Goal: Information Seeking & Learning: Check status

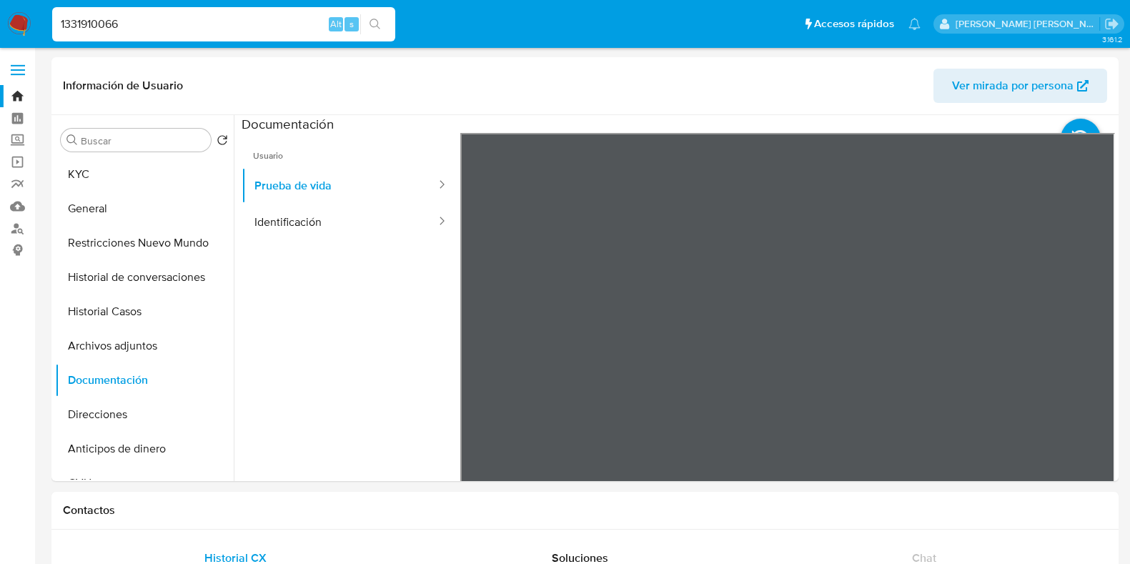
select select "10"
type input "196203379"
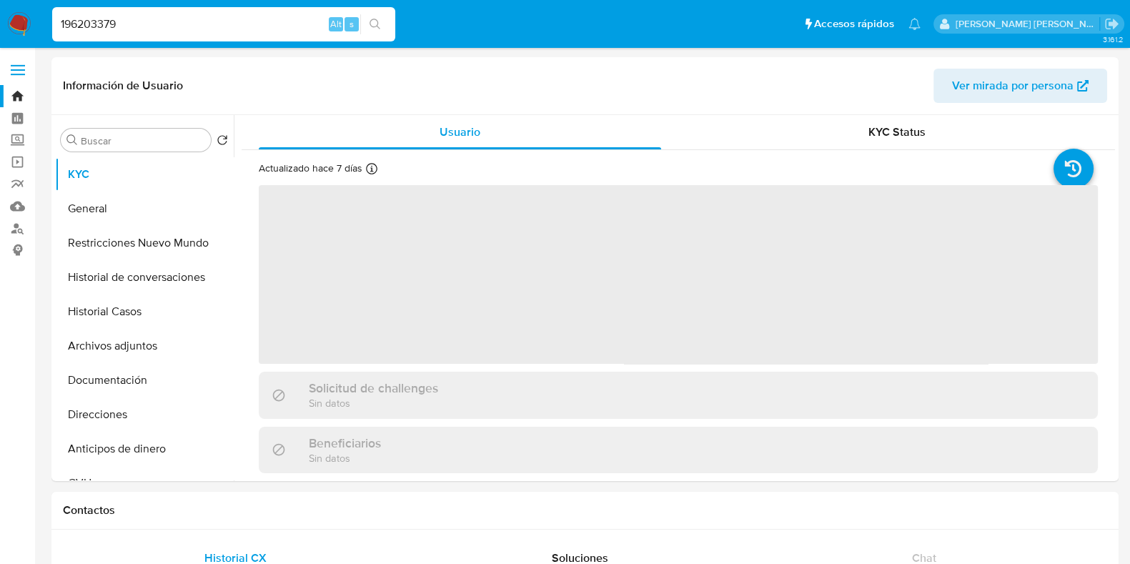
select select "10"
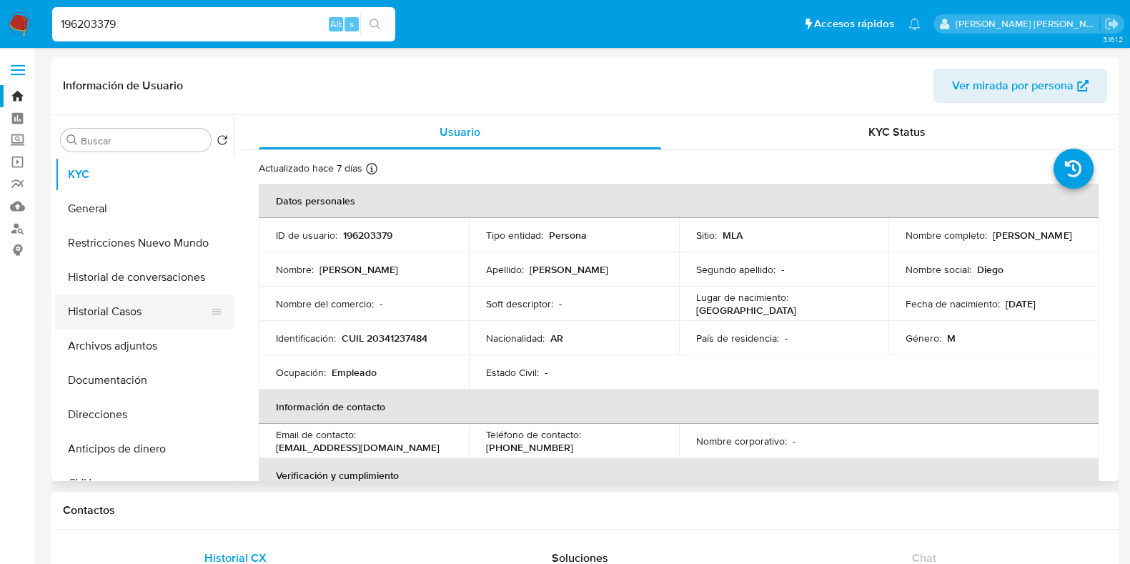
click at [172, 306] on button "Historial Casos" at bounding box center [138, 311] width 167 height 34
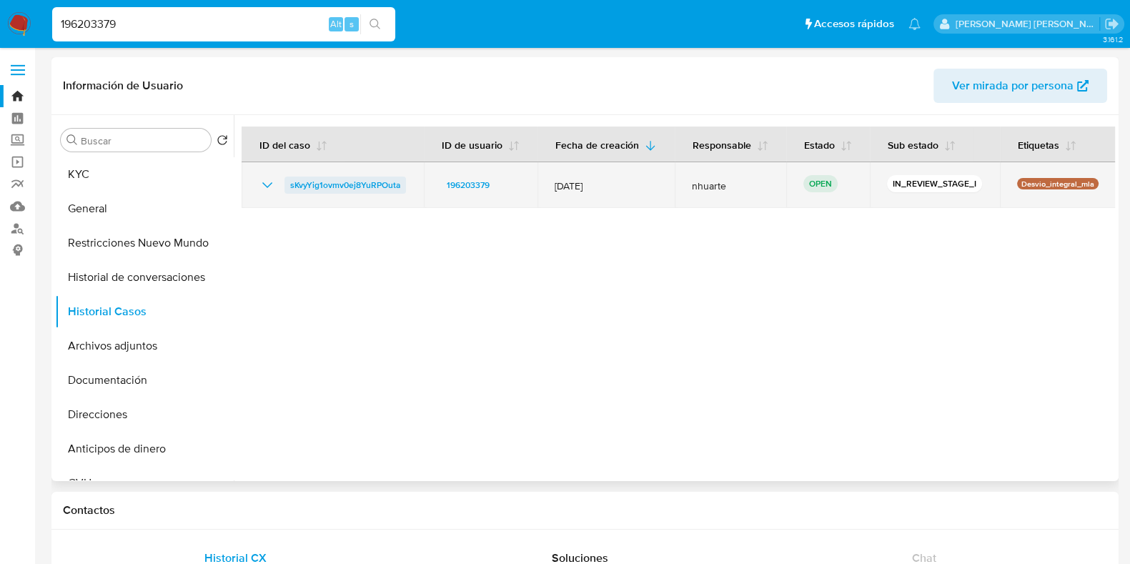
click at [355, 191] on span "sKvyYig1ovmv0ej8YuRPOuta" at bounding box center [345, 185] width 110 height 17
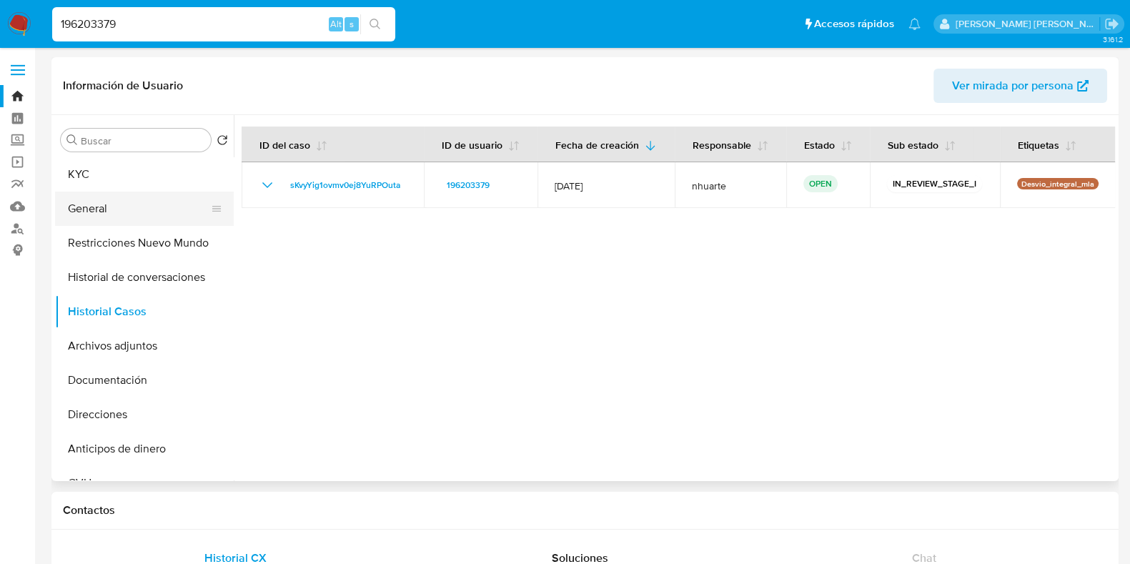
click at [139, 202] on button "General" at bounding box center [138, 209] width 167 height 34
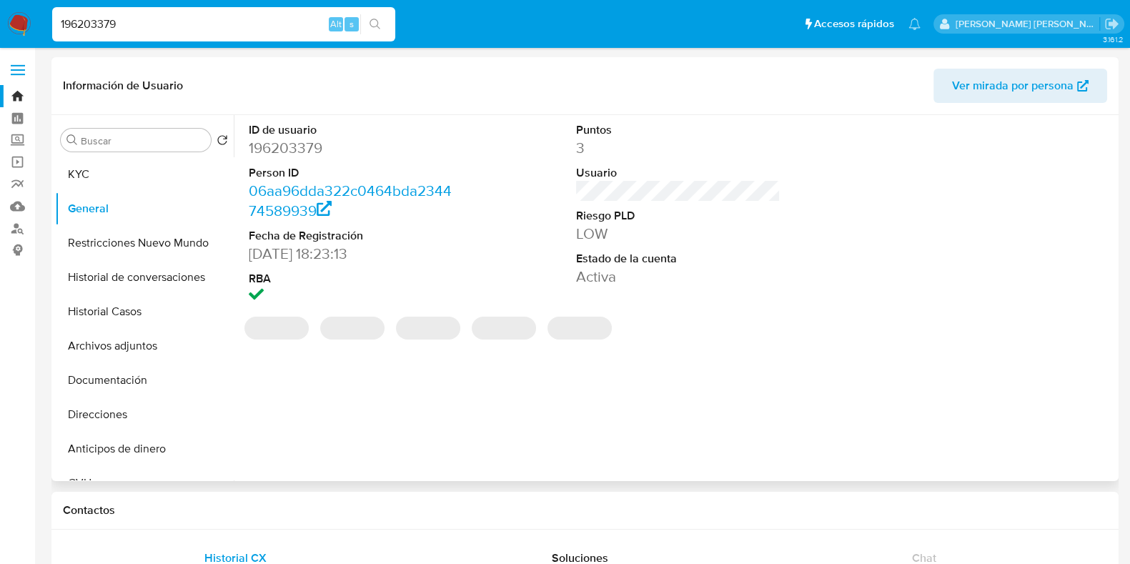
click at [311, 145] on dd "196203379" at bounding box center [351, 148] width 204 height 20
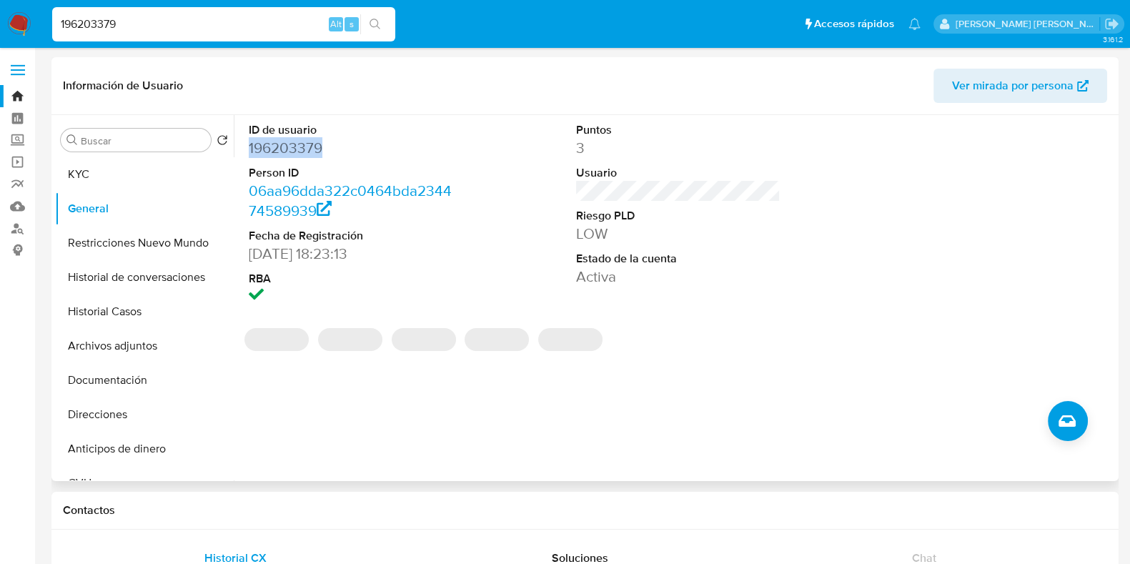
copy dd "196203379"
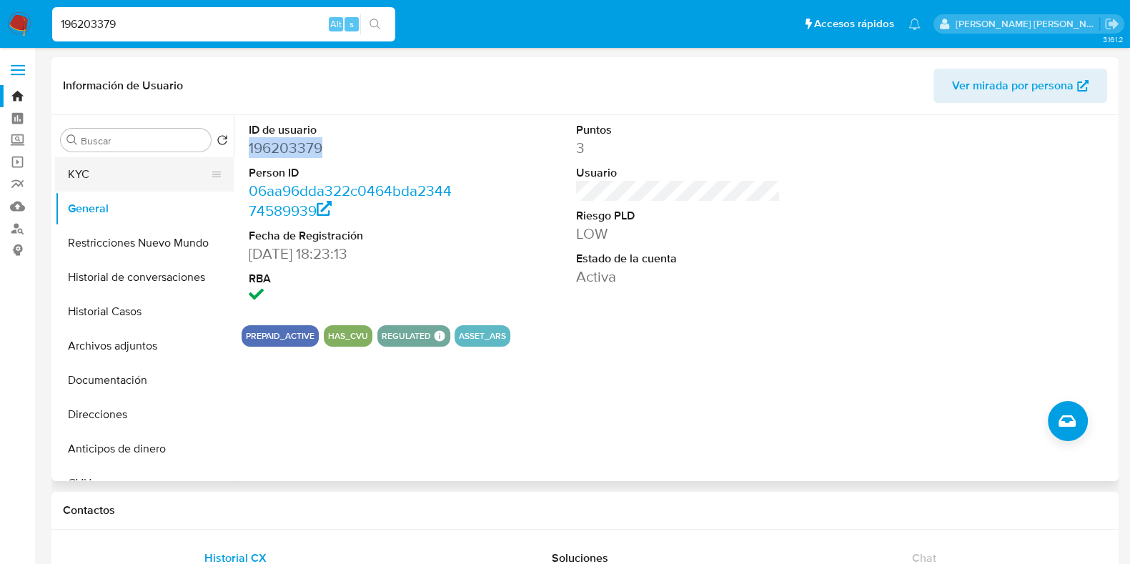
click at [100, 166] on button "KYC" at bounding box center [138, 174] width 167 height 34
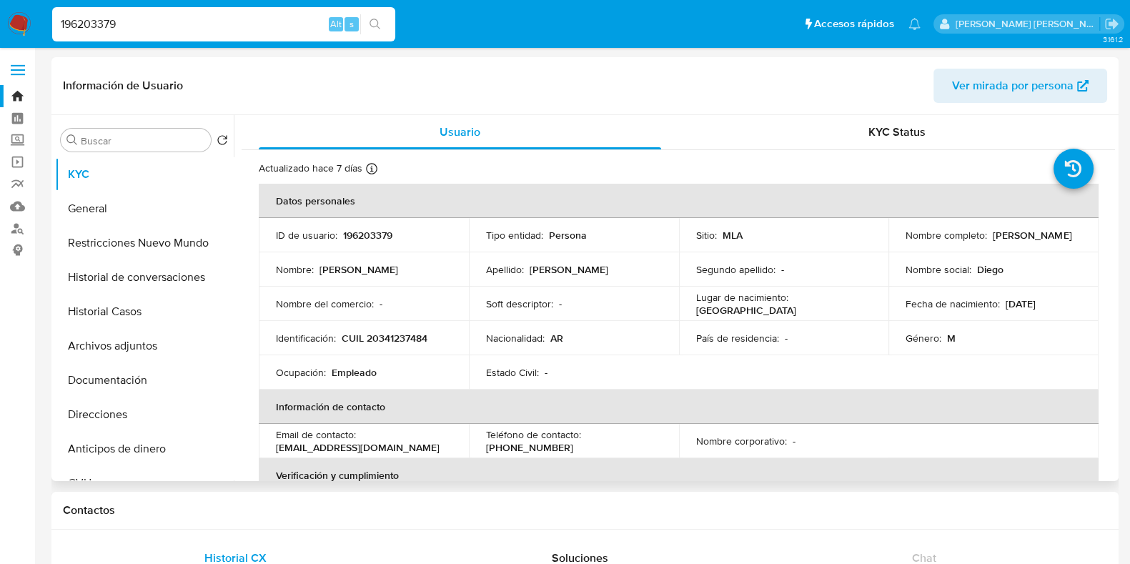
click at [381, 335] on p "CUIL 20341237484" at bounding box center [385, 338] width 86 height 13
copy p "20341237484"
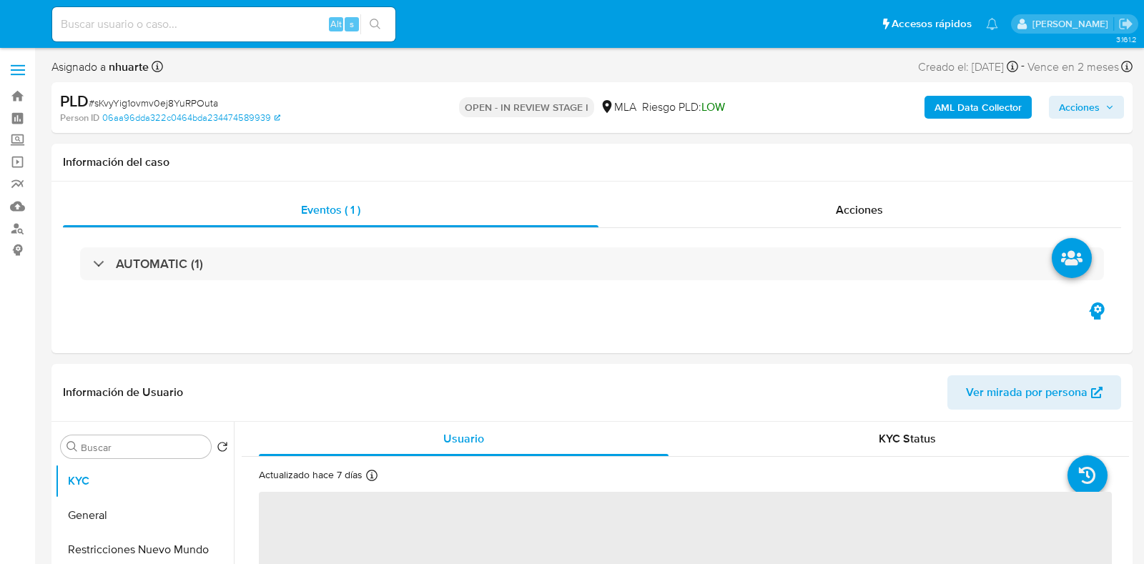
select select "10"
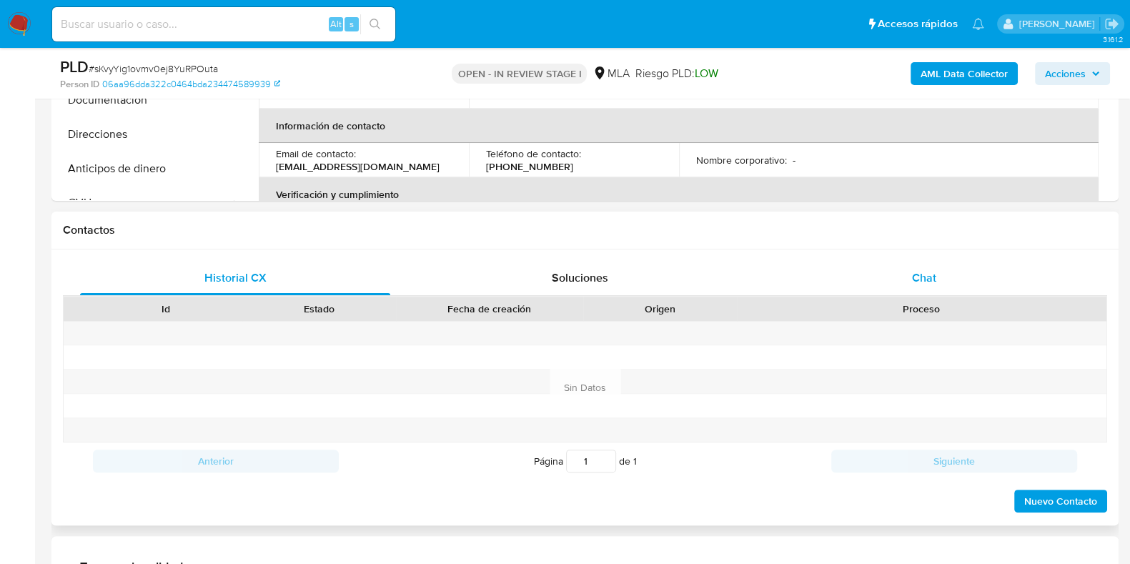
click at [919, 282] on span "Chat" at bounding box center [924, 277] width 24 height 16
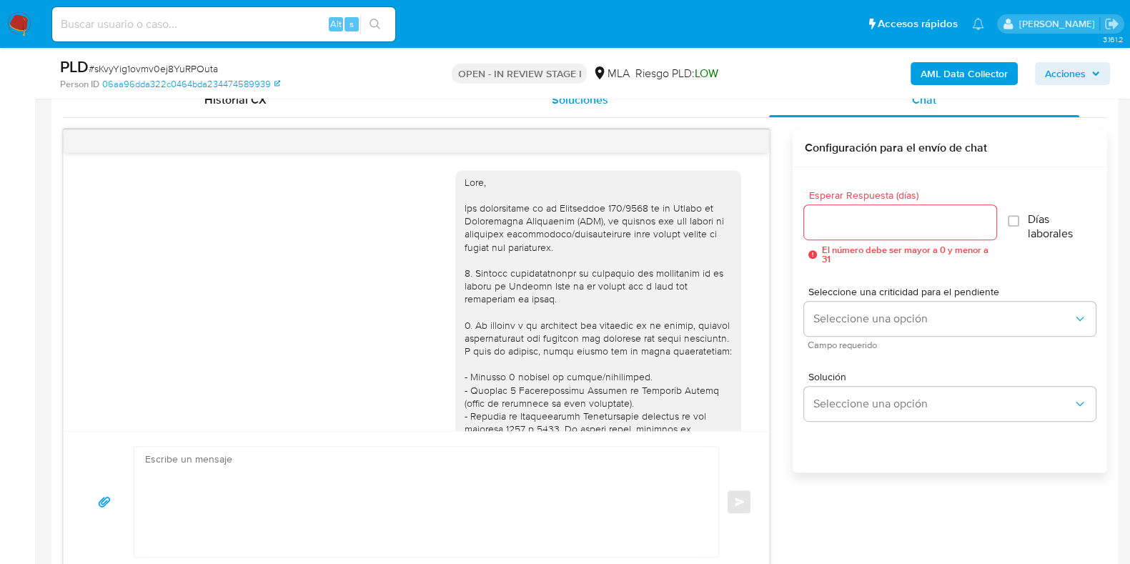
scroll to position [779, 0]
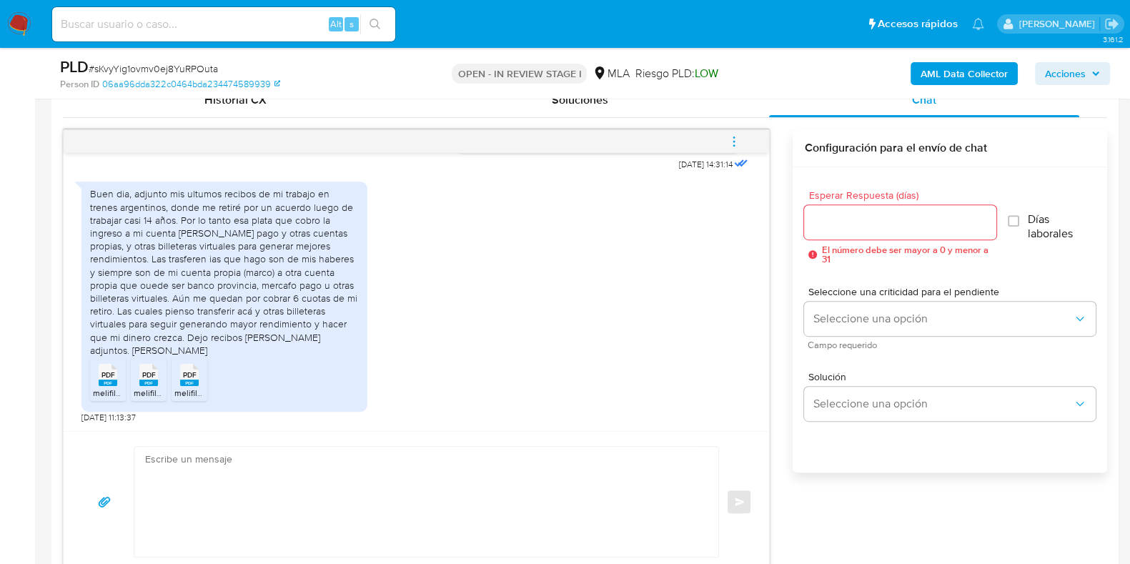
click at [107, 377] on span "PDF" at bounding box center [109, 374] width 14 height 9
click at [149, 372] on span "PDF" at bounding box center [149, 374] width 14 height 9
click at [192, 370] on span "PDF" at bounding box center [190, 374] width 14 height 9
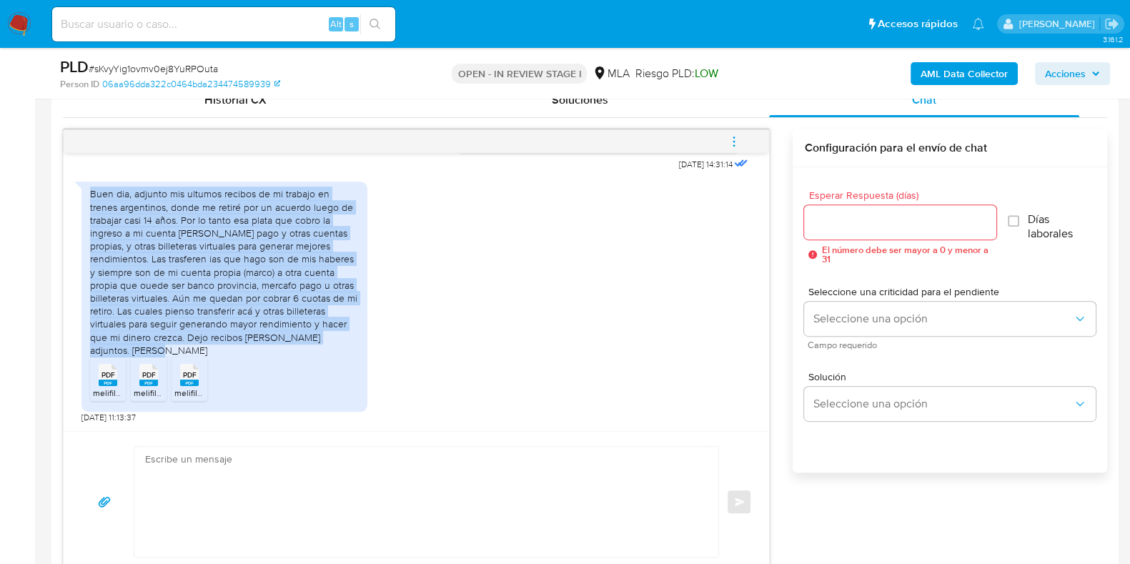
drag, startPoint x: 94, startPoint y: 209, endPoint x: 322, endPoint y: 349, distance: 267.6
click at [322, 349] on div "Buen dia, adjunto mis ultumos recibos de mi trabajo en trenes argentinos, donde…" at bounding box center [224, 271] width 269 height 169
copy div "Buen dia, adjunto mis ultumos recibos de mi trabajo en trenes argentinos, donde…"
